Goal: Transaction & Acquisition: Download file/media

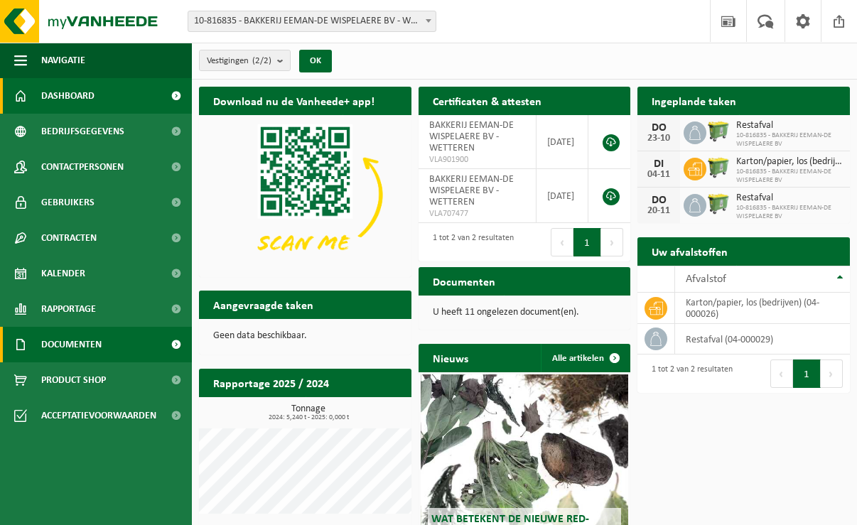
click at [124, 340] on link "Documenten" at bounding box center [96, 345] width 192 height 36
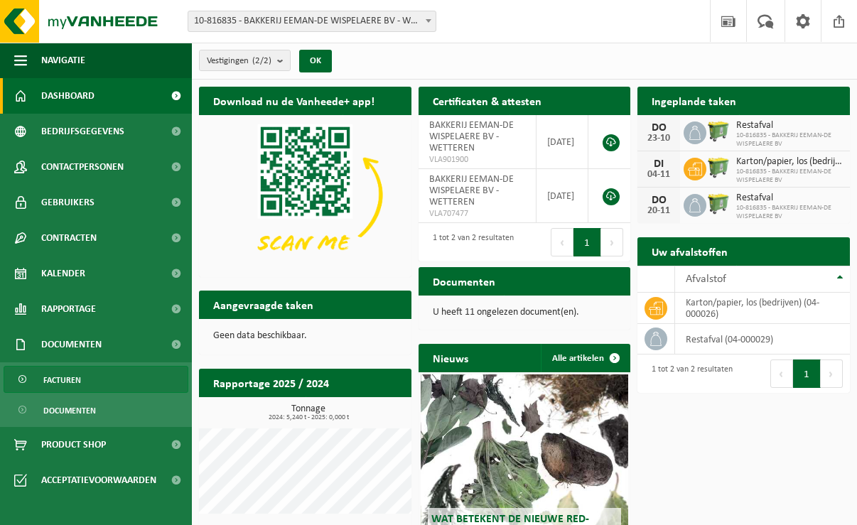
click at [82, 381] on link "Facturen" at bounding box center [96, 379] width 185 height 27
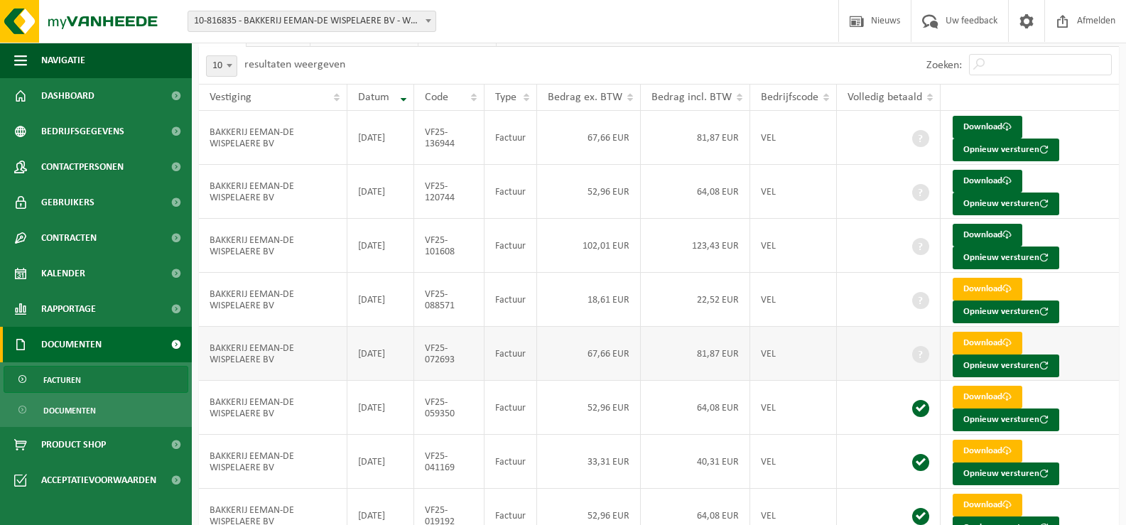
scroll to position [100, 0]
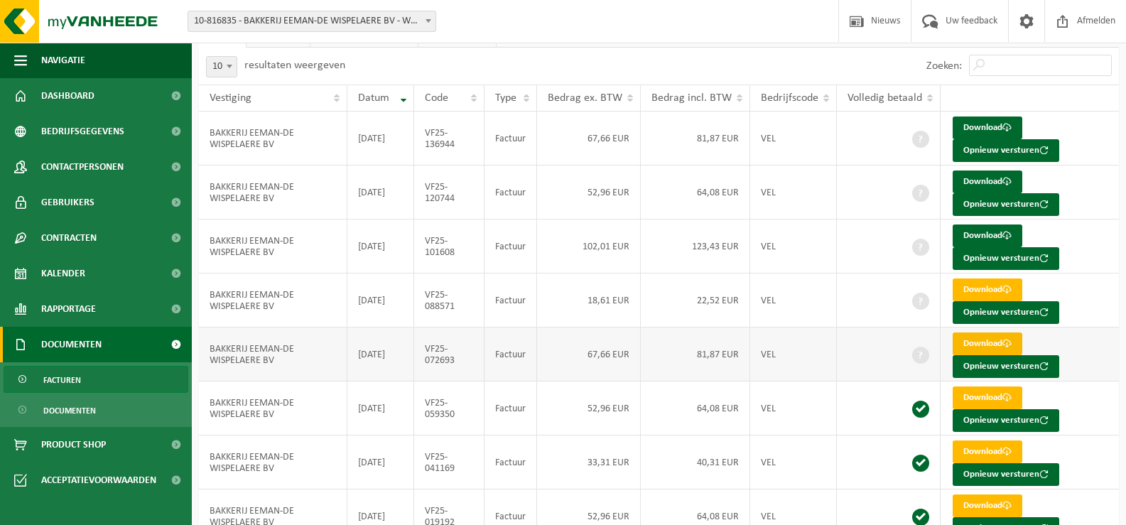
click at [867, 340] on link "Download" at bounding box center [988, 343] width 70 height 23
click at [867, 279] on link "Download" at bounding box center [988, 289] width 70 height 23
click at [867, 234] on link "Download" at bounding box center [988, 235] width 70 height 23
click at [867, 178] on link "Download" at bounding box center [988, 181] width 70 height 23
click at [867, 125] on link "Download" at bounding box center [988, 127] width 70 height 23
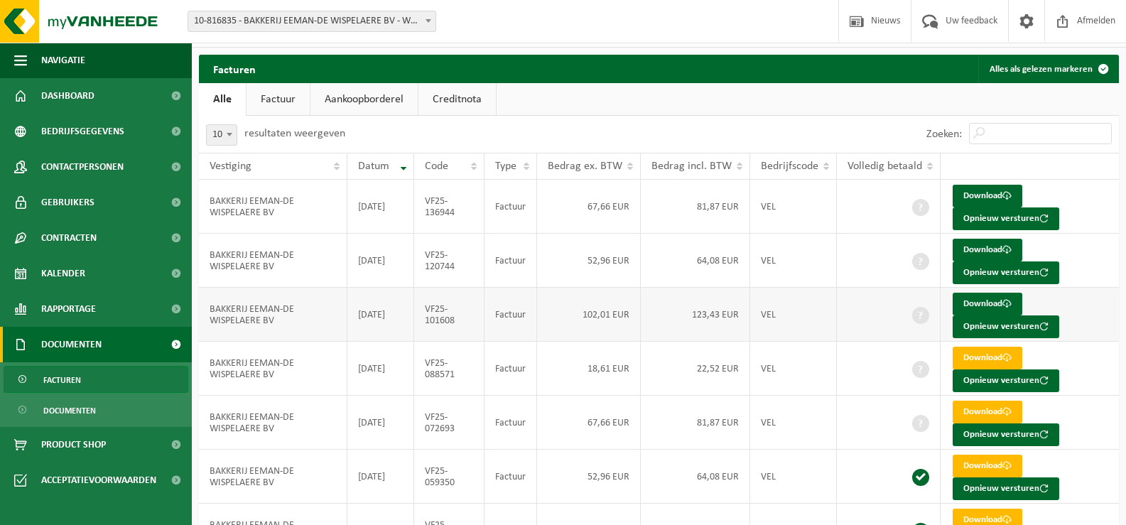
scroll to position [0, 0]
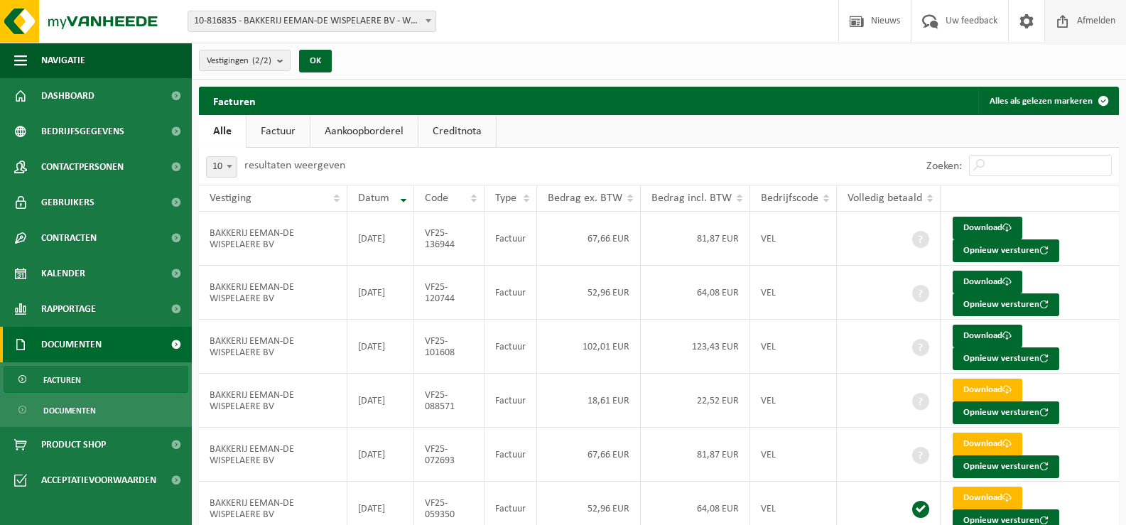
click at [867, 13] on span "Afmelden" at bounding box center [1095, 21] width 45 height 42
